Goal: Task Accomplishment & Management: Use online tool/utility

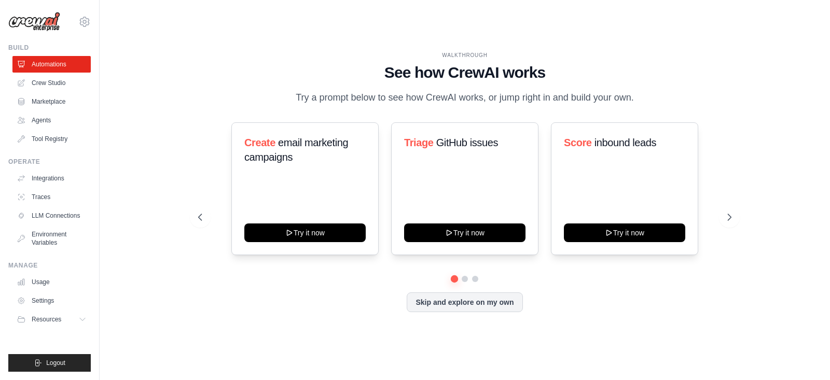
click at [90, 28] on div "ehsan.waris@gelato.com Gelato Gelato AS - Sandbox ewaris ✓ Settings" at bounding box center [49, 16] width 82 height 33
click at [81, 19] on icon at bounding box center [84, 22] width 12 height 12
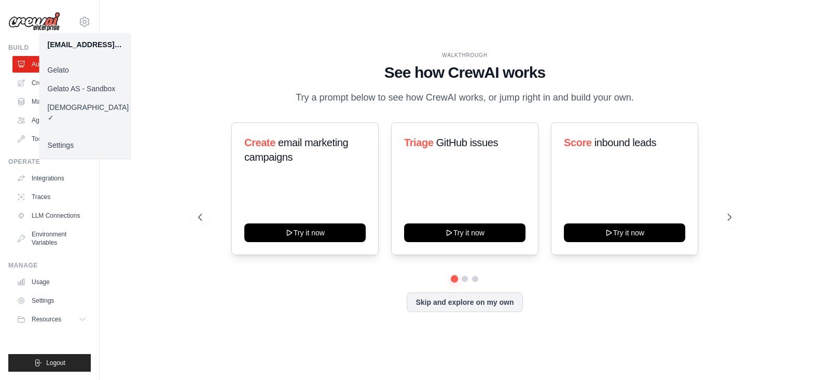
click at [78, 64] on link "Gelato" at bounding box center [84, 70] width 91 height 19
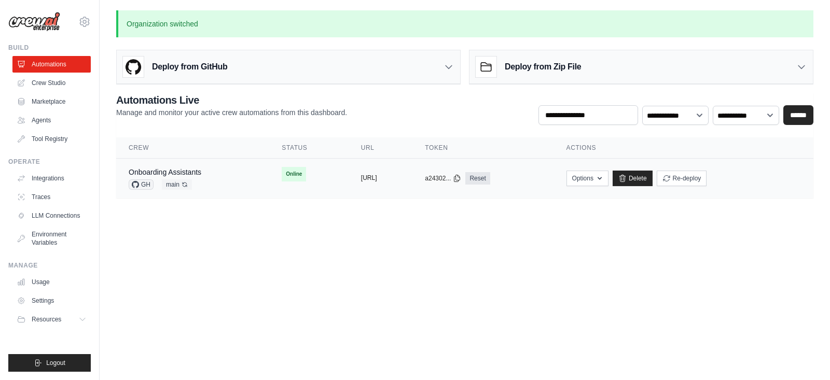
click at [369, 174] on button "https://onboarding-assistants-ef905" at bounding box center [369, 178] width 16 height 8
click at [367, 171] on td "copied https://onboarding-assistants-ef905" at bounding box center [381, 179] width 64 height 40
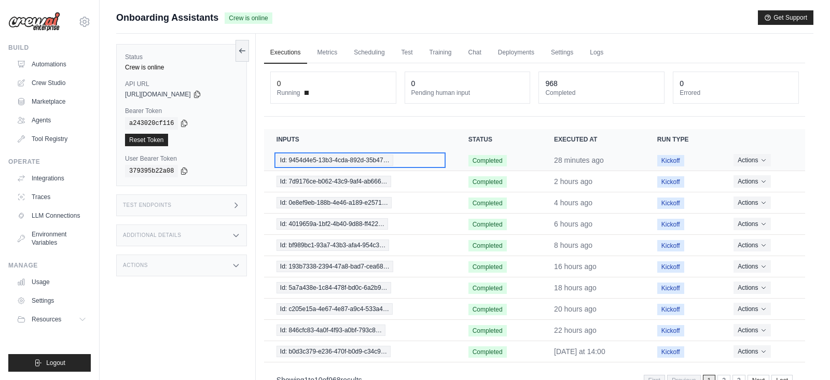
click at [352, 157] on span "Id: 9454d4e5-13b3-4cda-892d-35b47…" at bounding box center [334, 160] width 117 height 11
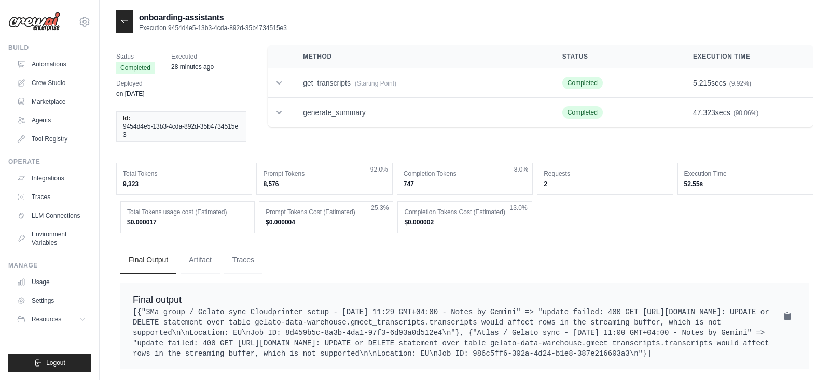
scroll to position [45, 0]
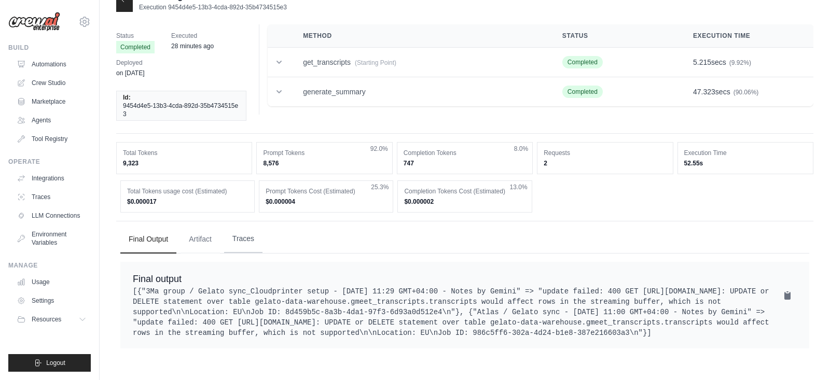
click at [244, 225] on button "Traces" at bounding box center [243, 239] width 38 height 28
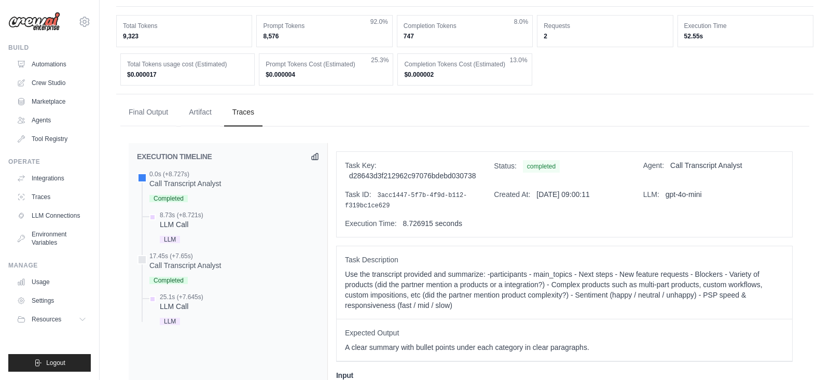
scroll to position [107, 0]
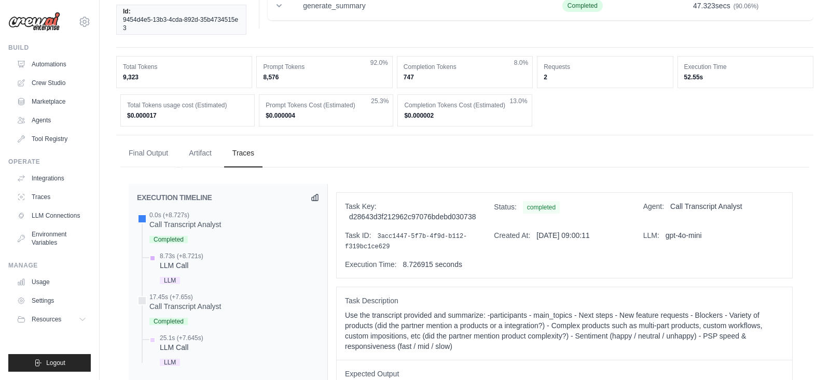
click at [209, 258] on div "8.73s (+8.721s) LLM Call LLM" at bounding box center [233, 269] width 172 height 35
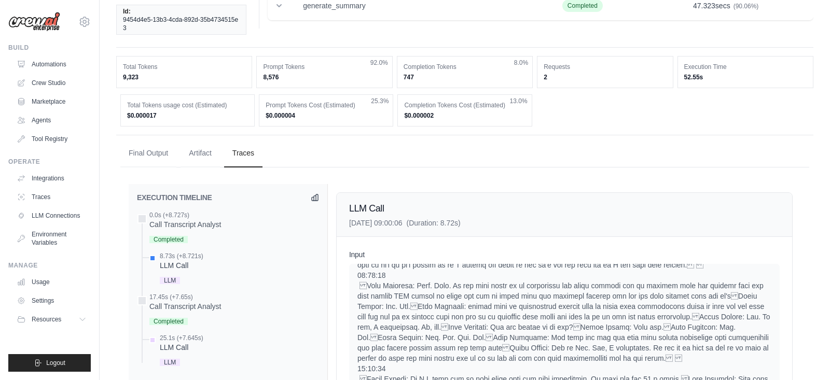
scroll to position [402, 0]
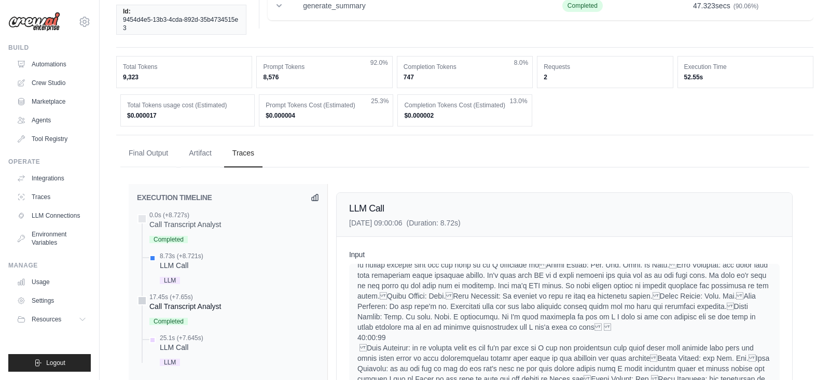
click at [240, 308] on div "17.45s (+7.65s) Call Transcript Analyst" at bounding box center [228, 310] width 182 height 35
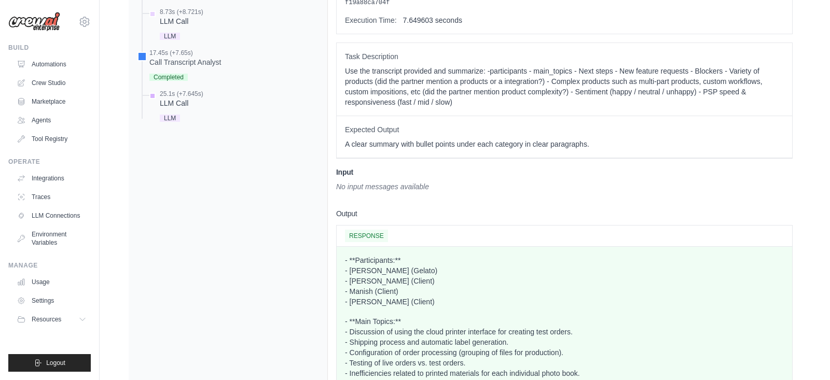
click at [251, 109] on div "25.1s (+7.645s) LLM Call LLM" at bounding box center [233, 107] width 172 height 35
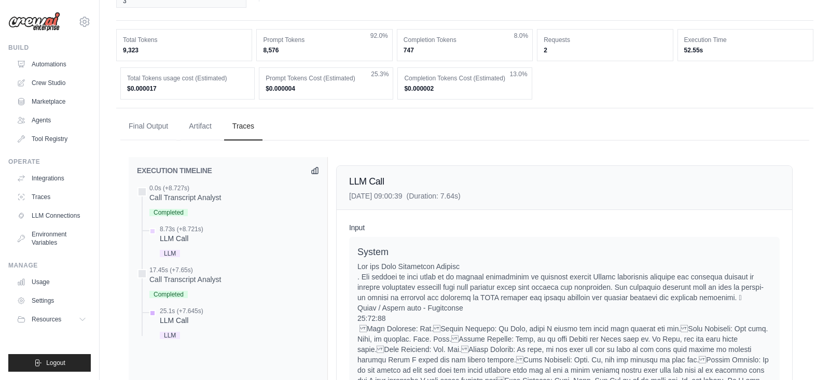
scroll to position [0, 0]
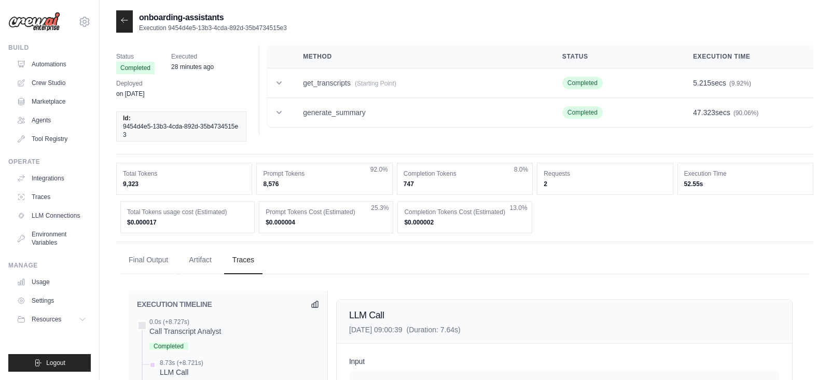
click at [120, 18] on icon at bounding box center [124, 20] width 8 height 8
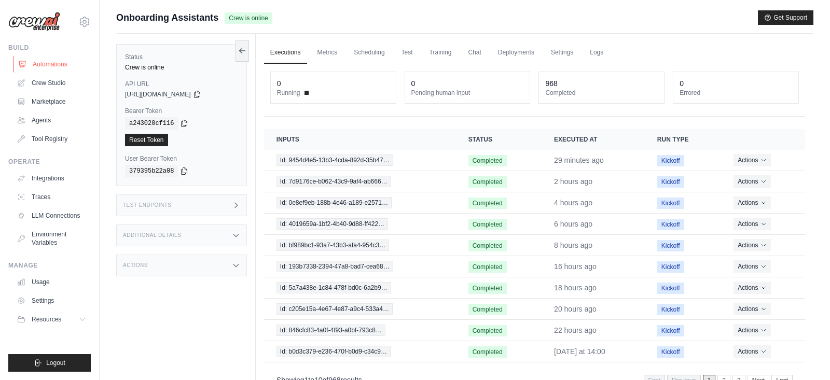
click at [70, 63] on link "Automations" at bounding box center [52, 64] width 78 height 17
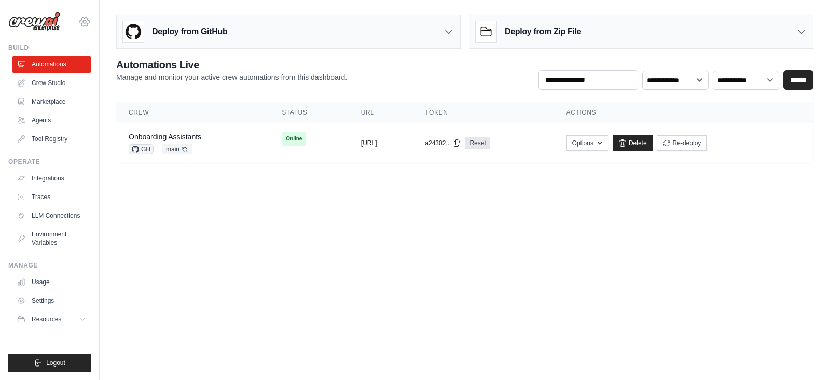
click at [87, 25] on icon at bounding box center [84, 22] width 12 height 12
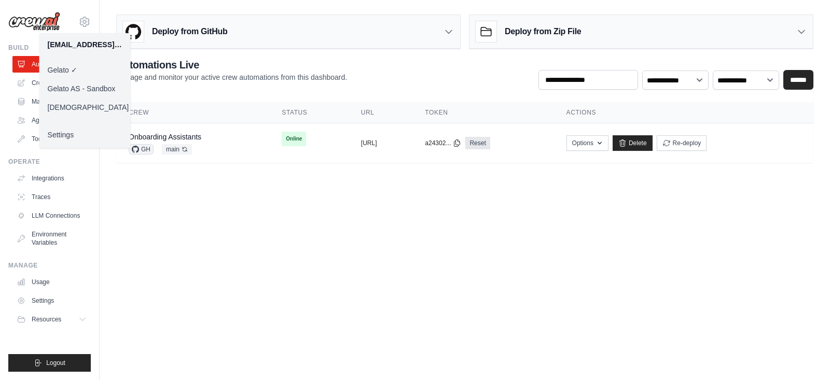
click at [90, 93] on link "Gelato AS - Sandbox" at bounding box center [84, 88] width 91 height 19
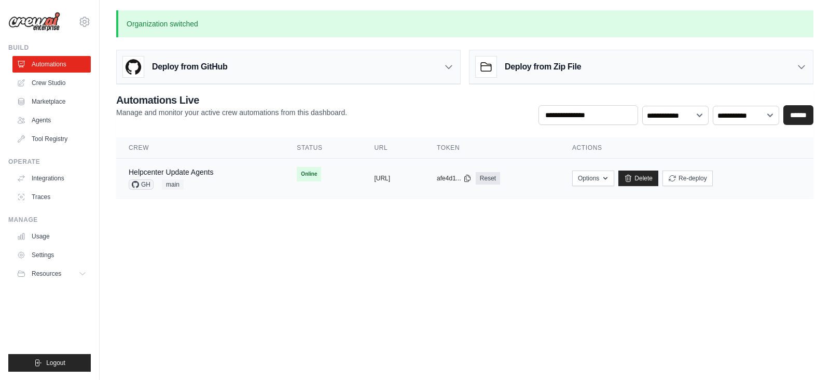
click at [220, 173] on div "Helpcenter Update Agents GH main" at bounding box center [200, 178] width 143 height 23
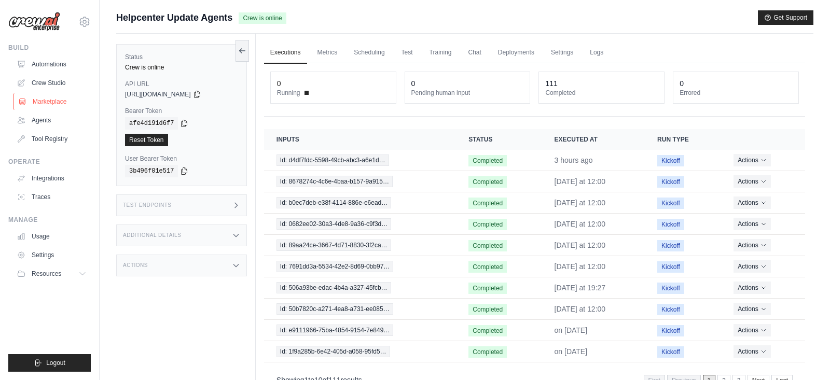
click at [69, 101] on link "Marketplace" at bounding box center [52, 101] width 78 height 17
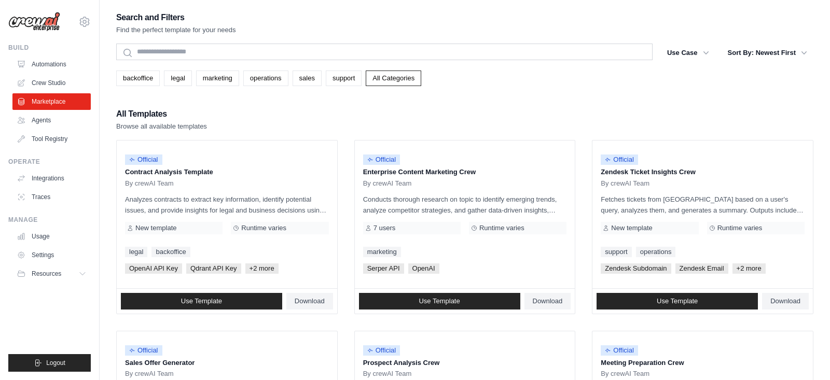
click at [86, 15] on div "ehsan.waris@gelato.com Gelato Gelato AS - Sandbox ✓ ewaris Settings" at bounding box center [49, 16] width 82 height 33
click at [86, 21] on icon at bounding box center [84, 21] width 3 height 3
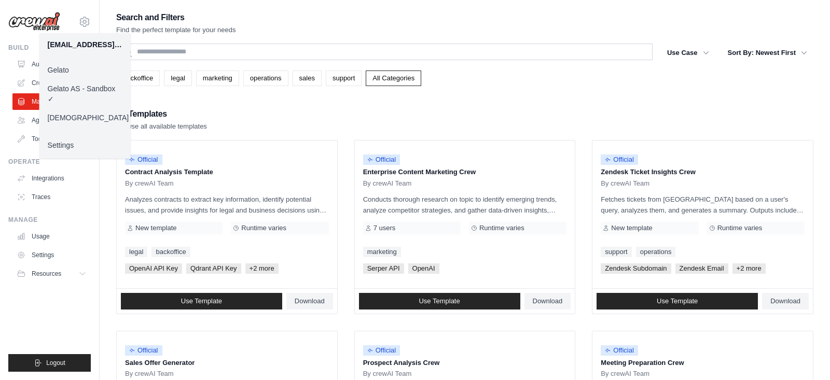
click at [77, 121] on link "[DEMOGRAPHIC_DATA]" at bounding box center [84, 117] width 91 height 19
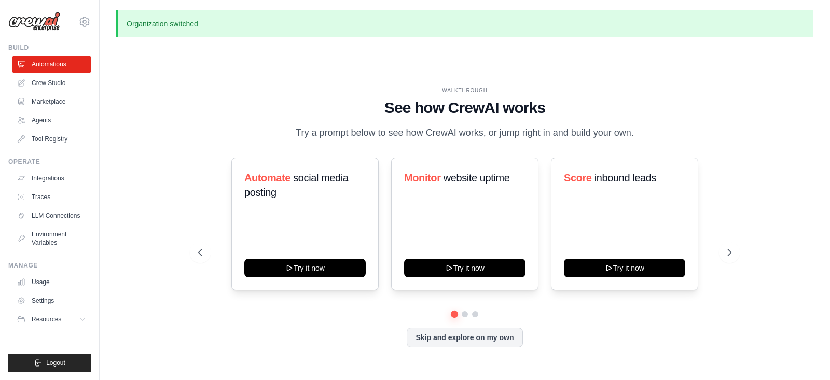
scroll to position [35, 0]
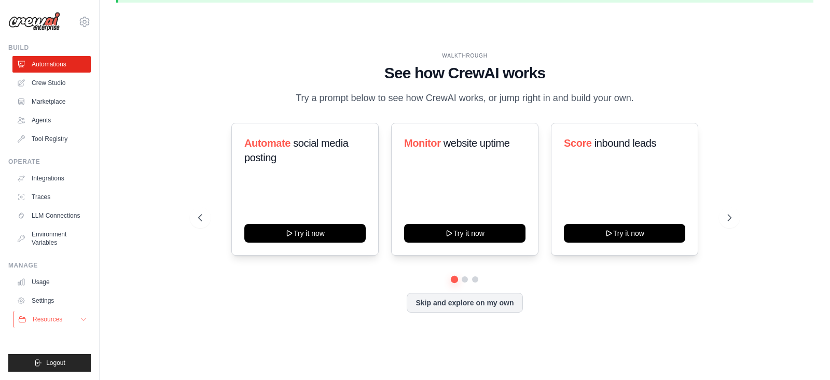
click at [77, 322] on button "Resources" at bounding box center [52, 319] width 78 height 17
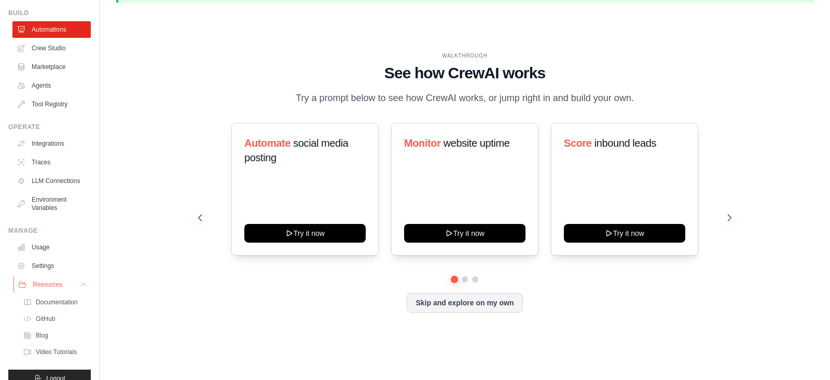
scroll to position [16, 0]
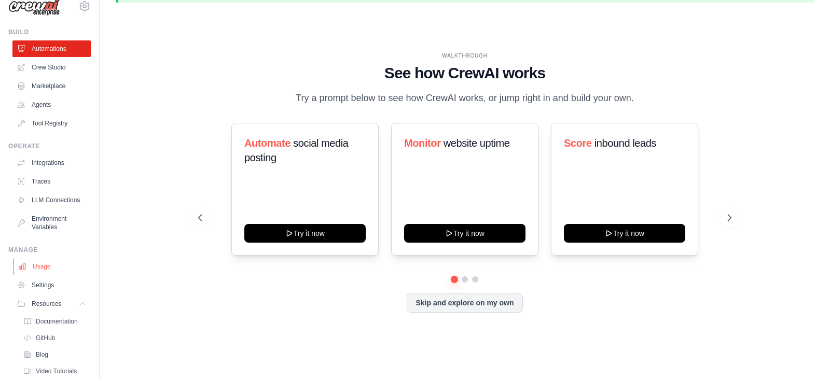
click at [77, 261] on link "Usage" at bounding box center [52, 266] width 78 height 17
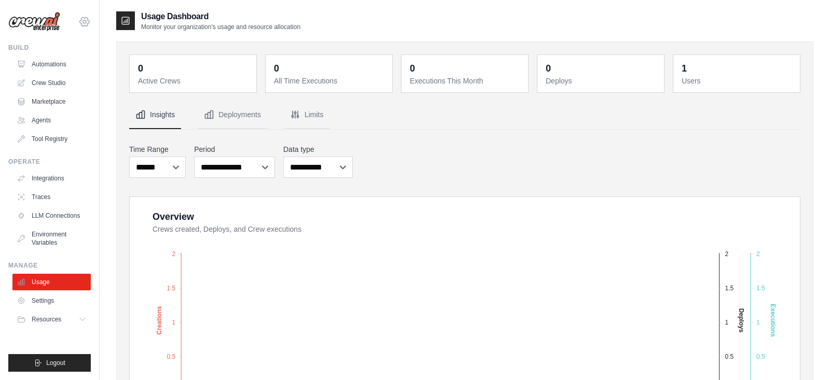
click at [83, 26] on icon at bounding box center [84, 21] width 9 height 9
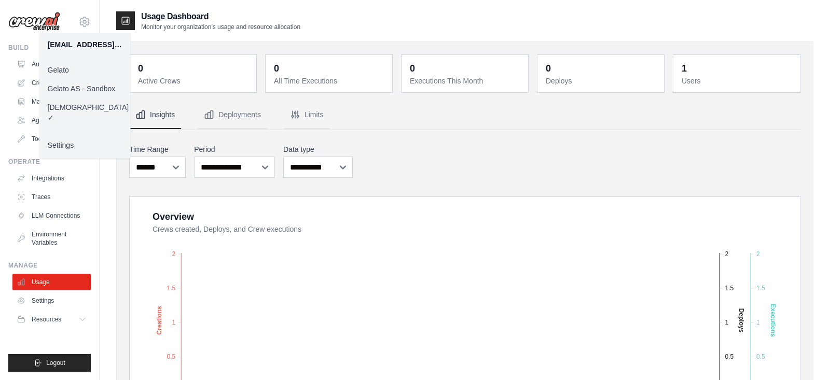
click at [78, 136] on link "Settings" at bounding box center [84, 145] width 91 height 19
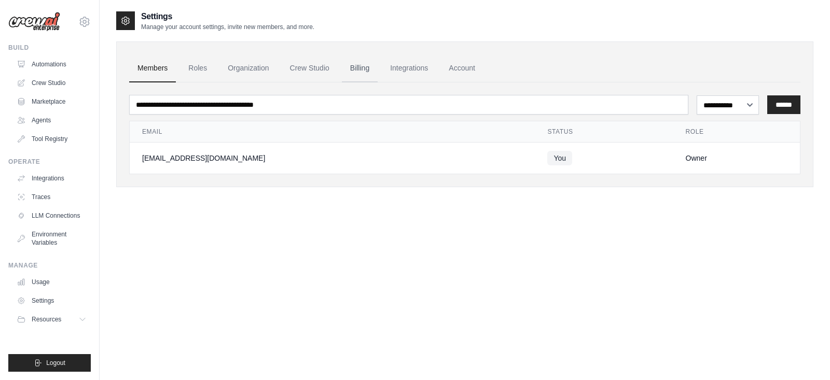
click at [354, 68] on link "Billing" at bounding box center [360, 68] width 36 height 28
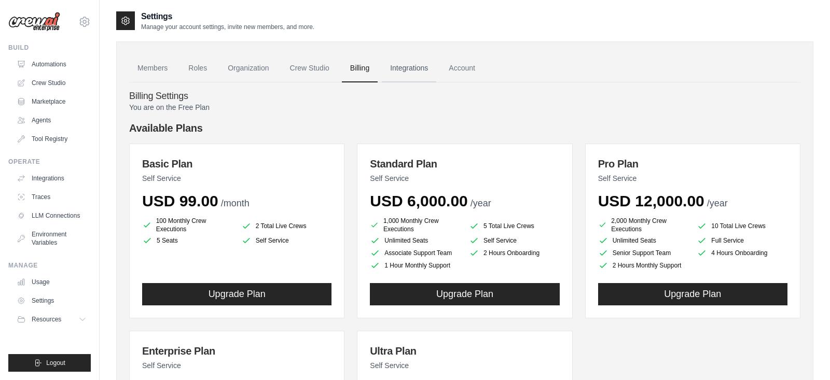
click at [396, 70] on link "Integrations" at bounding box center [409, 68] width 54 height 28
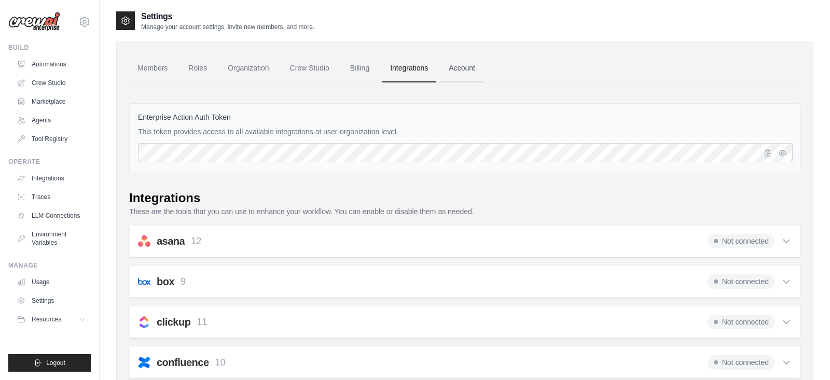
click at [457, 62] on link "Account" at bounding box center [461, 68] width 43 height 28
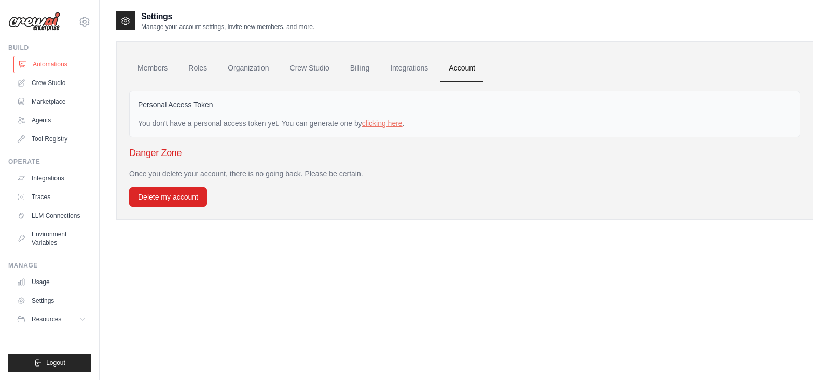
click at [58, 56] on link "Automations" at bounding box center [52, 64] width 78 height 17
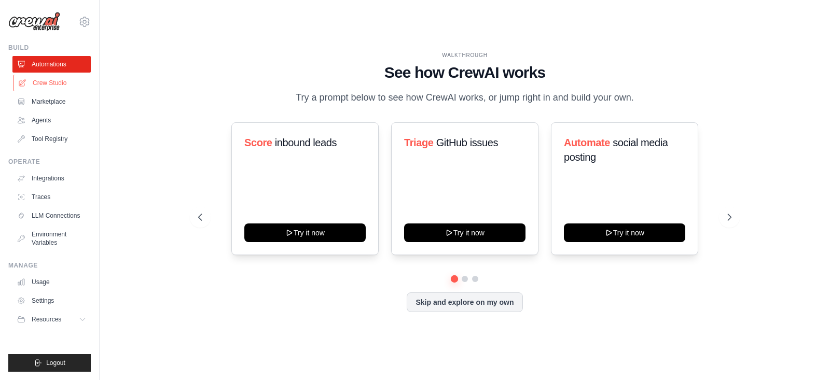
click at [59, 84] on link "Crew Studio" at bounding box center [52, 83] width 78 height 17
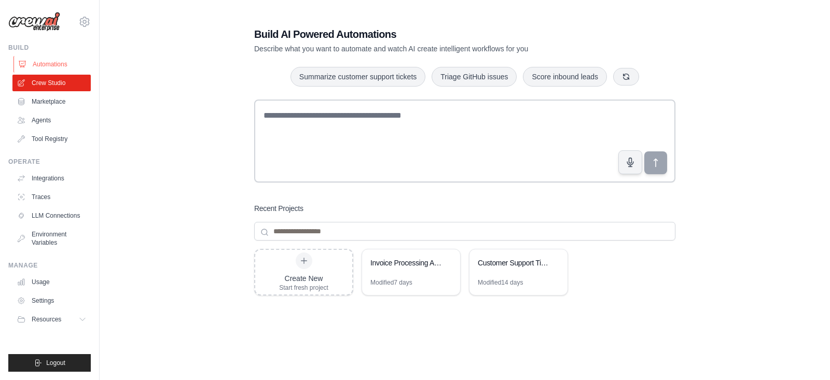
click at [59, 62] on link "Automations" at bounding box center [52, 64] width 78 height 17
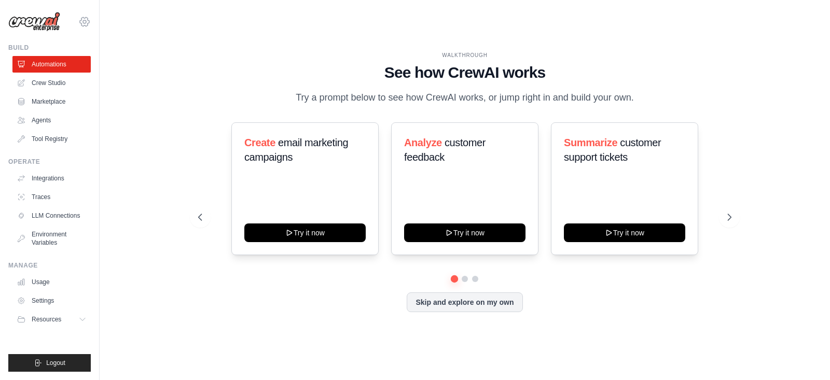
click at [83, 20] on icon at bounding box center [84, 22] width 12 height 12
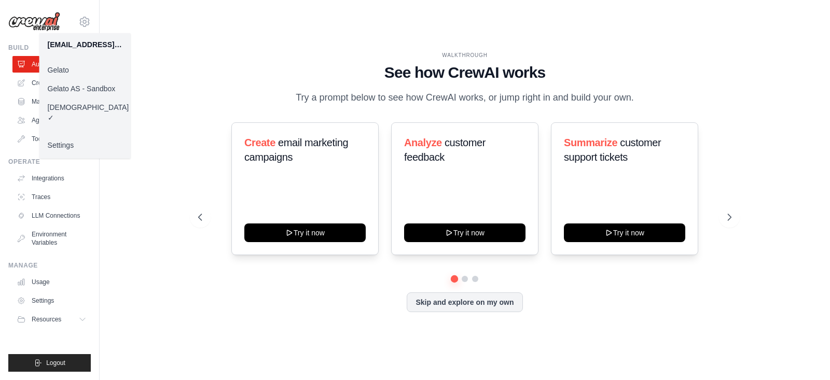
click at [87, 84] on link "Gelato AS - Sandbox" at bounding box center [84, 88] width 91 height 19
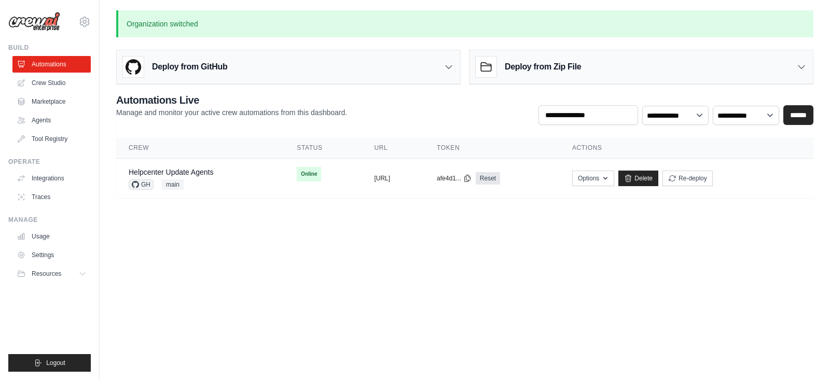
click at [91, 21] on div "[EMAIL_ADDRESS][DOMAIN_NAME] [GEOGRAPHIC_DATA] Gelato AS - Sandbox ✓ ewaris Set…" at bounding box center [50, 190] width 100 height 380
click at [82, 21] on icon at bounding box center [84, 22] width 12 height 12
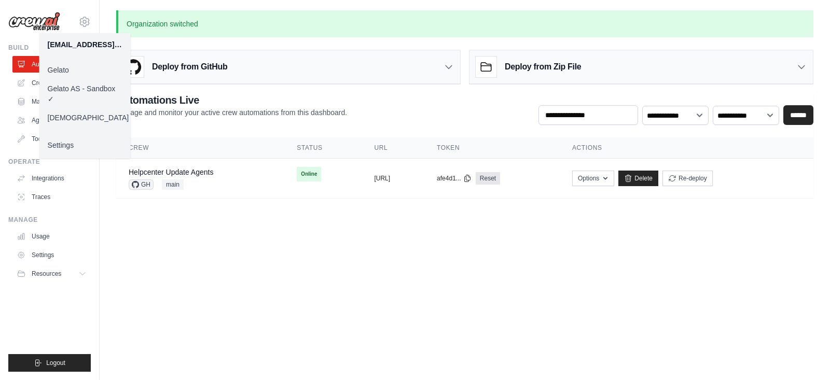
click at [82, 74] on link "Gelato" at bounding box center [84, 70] width 91 height 19
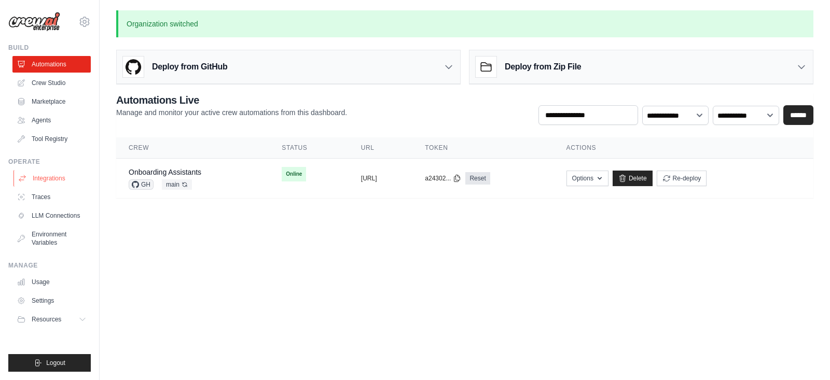
click at [64, 183] on link "Integrations" at bounding box center [52, 178] width 78 height 17
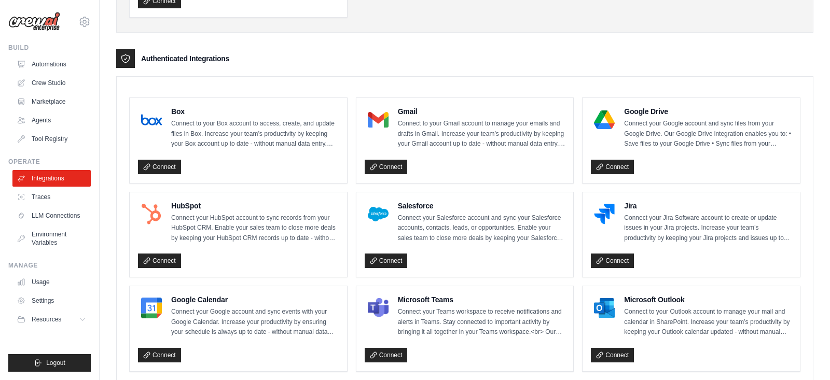
scroll to position [225, 0]
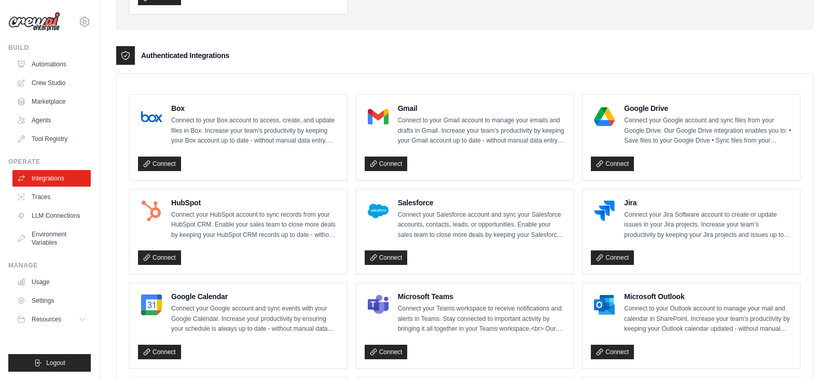
click at [373, 136] on div "Gmail Connect to your Gmail account to manage your emails and drafts in Gmail. …" at bounding box center [465, 124] width 201 height 43
click at [382, 157] on link "Connect" at bounding box center [386, 164] width 43 height 15
click at [56, 65] on link "Automations" at bounding box center [52, 64] width 78 height 17
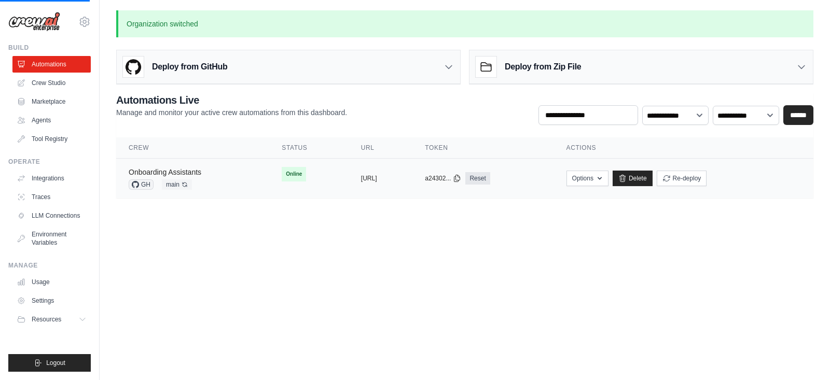
click at [181, 169] on link "Onboarding Assistants" at bounding box center [165, 172] width 73 height 8
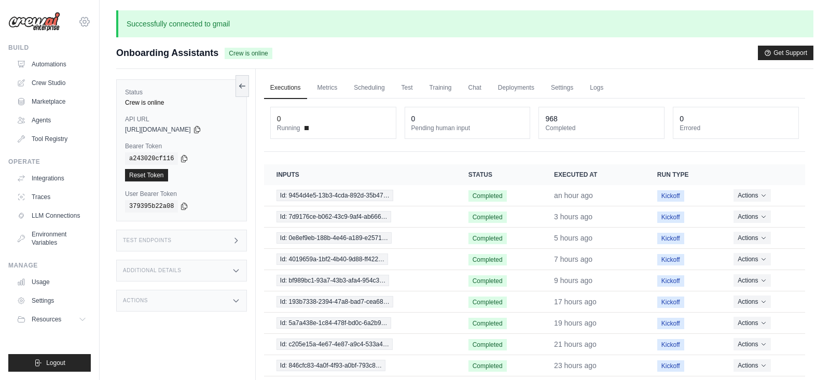
click at [86, 20] on icon at bounding box center [84, 21] width 3 height 3
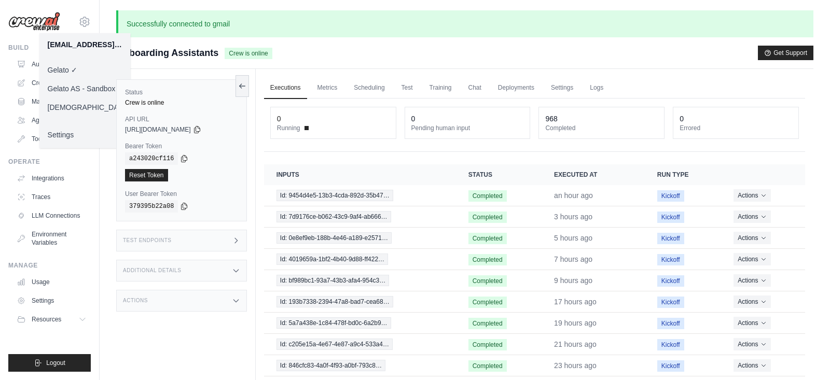
click at [84, 87] on link "Gelato AS - Sandbox" at bounding box center [84, 88] width 91 height 19
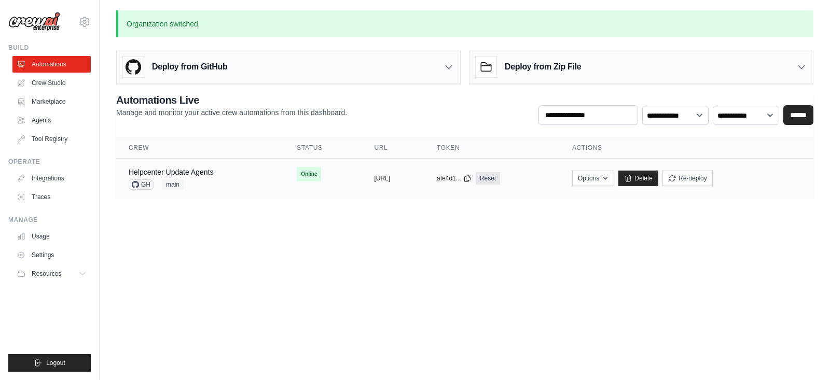
click at [194, 167] on div "Helpcenter Update Agents" at bounding box center [171, 172] width 85 height 10
